Goal: Check status: Check status

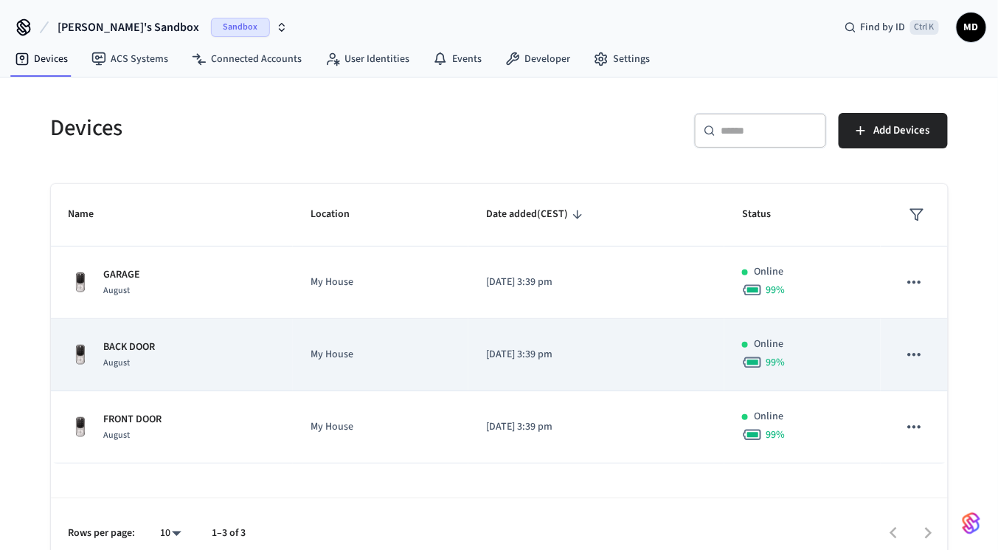
click at [429, 358] on p "My House" at bounding box center [381, 354] width 140 height 15
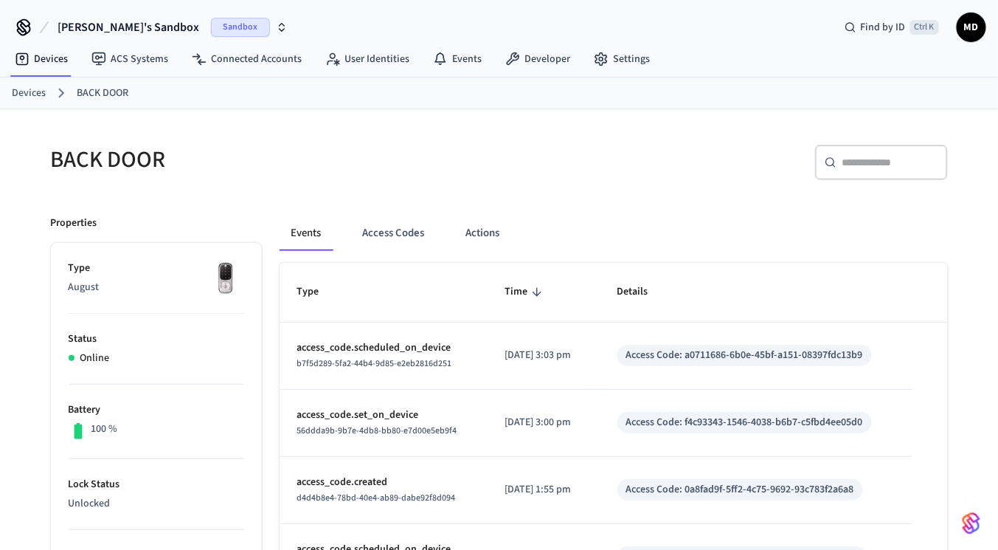
scroll to position [95, 0]
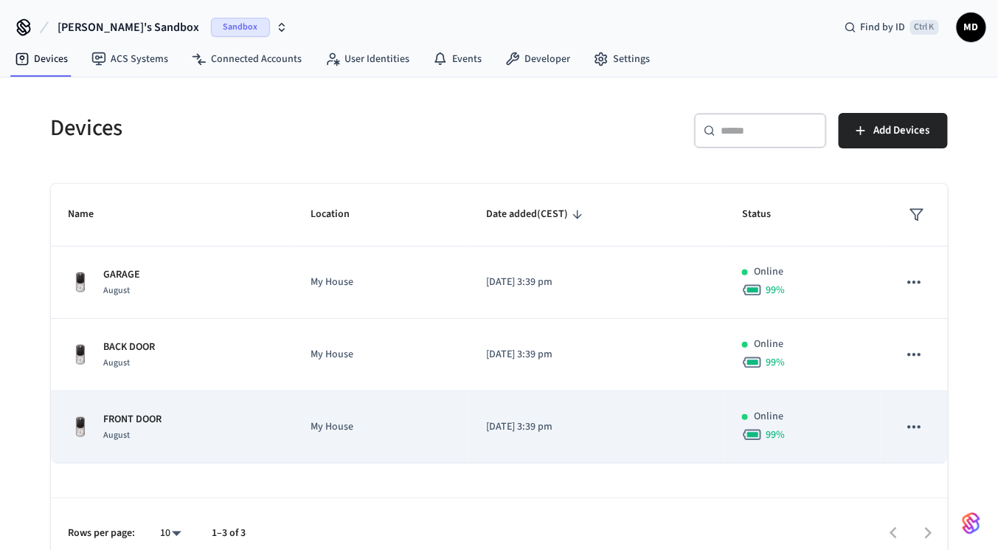
click at [394, 400] on td "My House" at bounding box center [381, 427] width 176 height 72
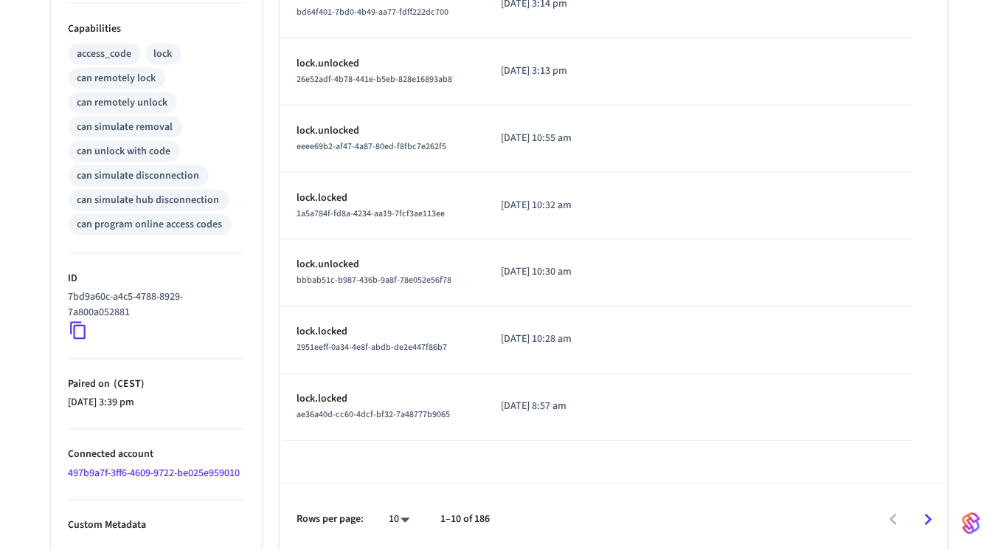
scroll to position [597, 0]
click at [79, 336] on icon at bounding box center [77, 331] width 15 height 18
click at [79, 331] on icon at bounding box center [78, 330] width 19 height 19
click at [75, 325] on icon at bounding box center [78, 330] width 19 height 19
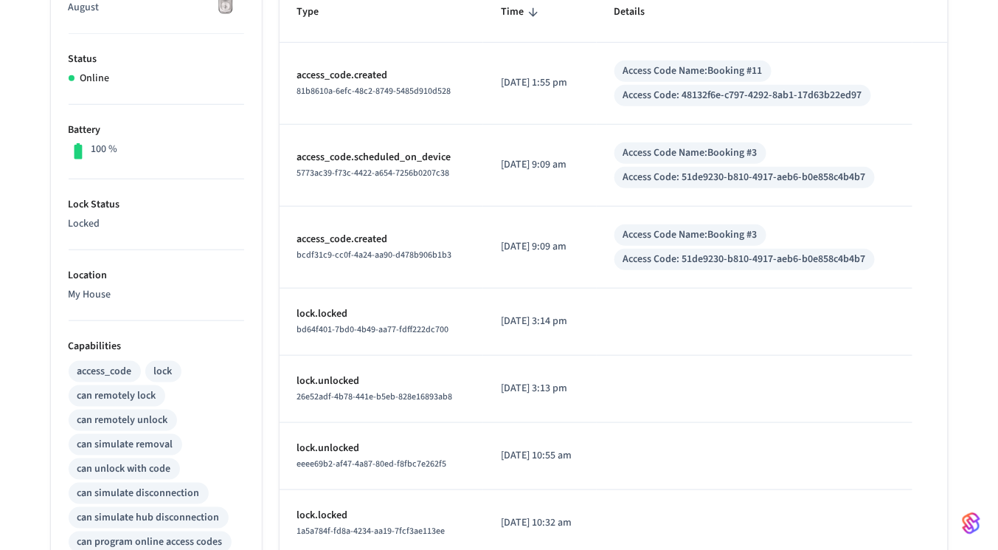
scroll to position [244, 0]
